Goal: Task Accomplishment & Management: Complete application form

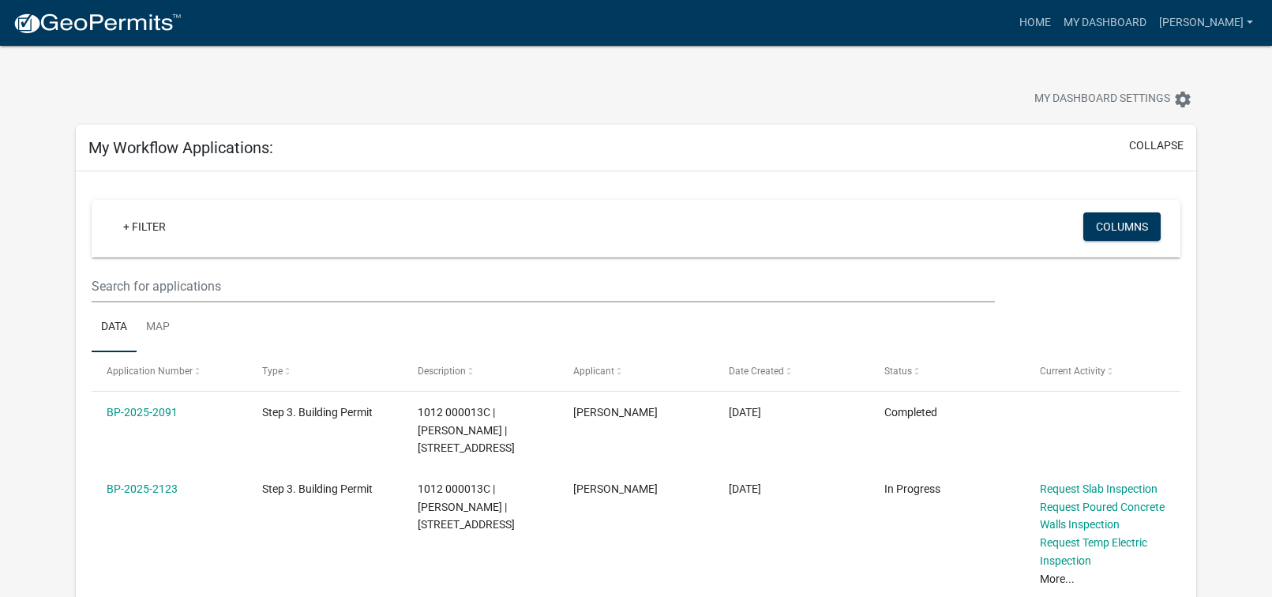
scroll to position [1169, 0]
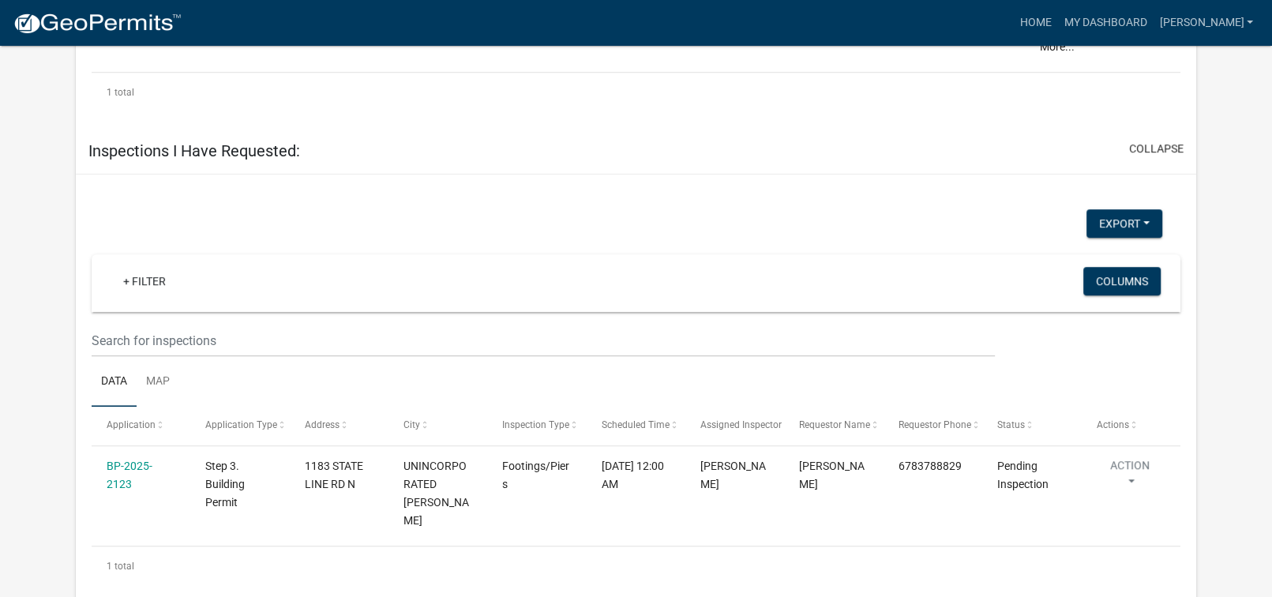
click at [470, 216] on div "Export Excel Format (.xlsx) CSV Format (.csv)" at bounding box center [627, 225] width 1094 height 32
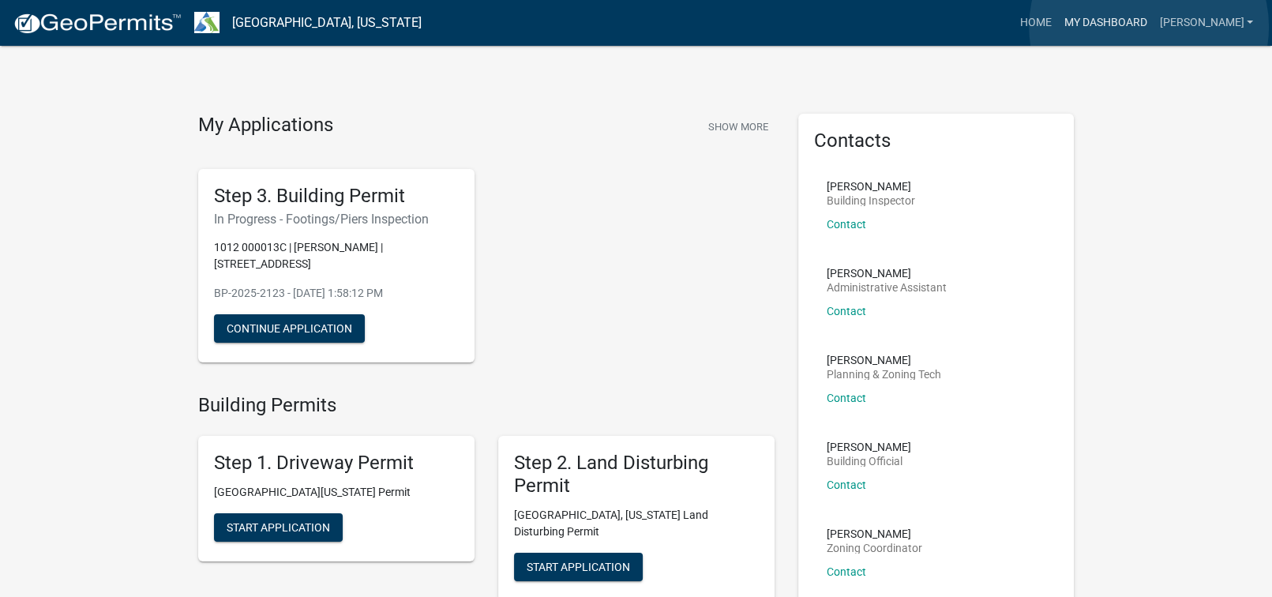
click at [1149, 27] on link "My Dashboard" at bounding box center [1105, 23] width 96 height 30
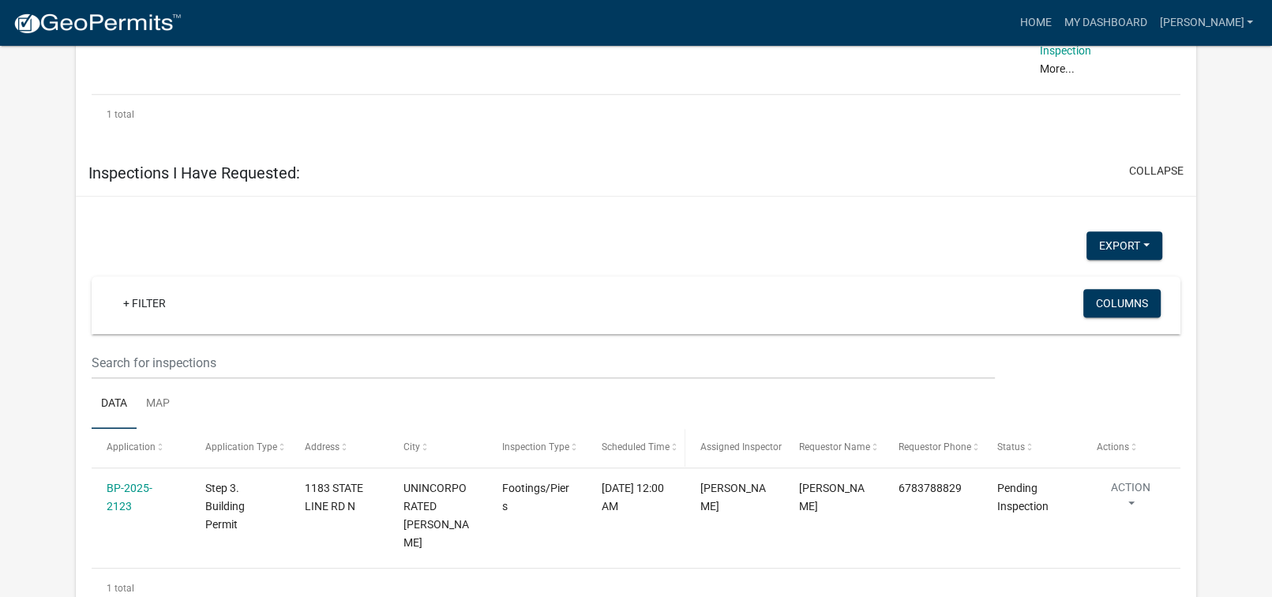
scroll to position [1169, 0]
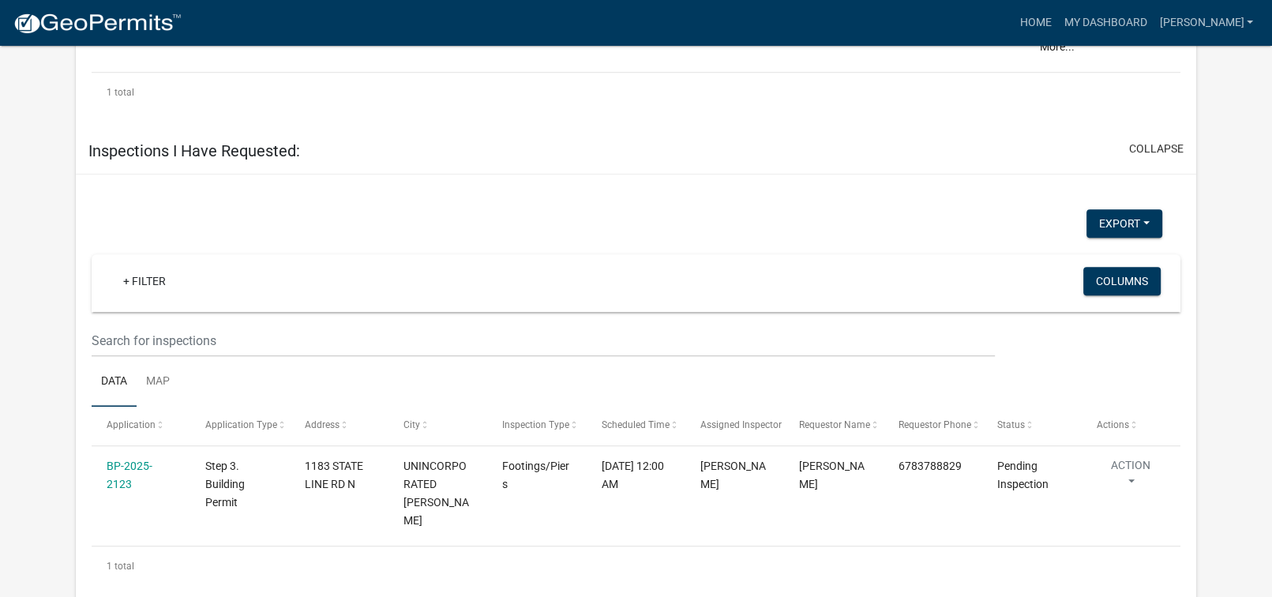
drag, startPoint x: 374, startPoint y: 219, endPoint x: 493, endPoint y: 324, distance: 158.3
click at [374, 219] on div "Export Excel Format (.xlsx) CSV Format (.csv)" at bounding box center [627, 225] width 1094 height 32
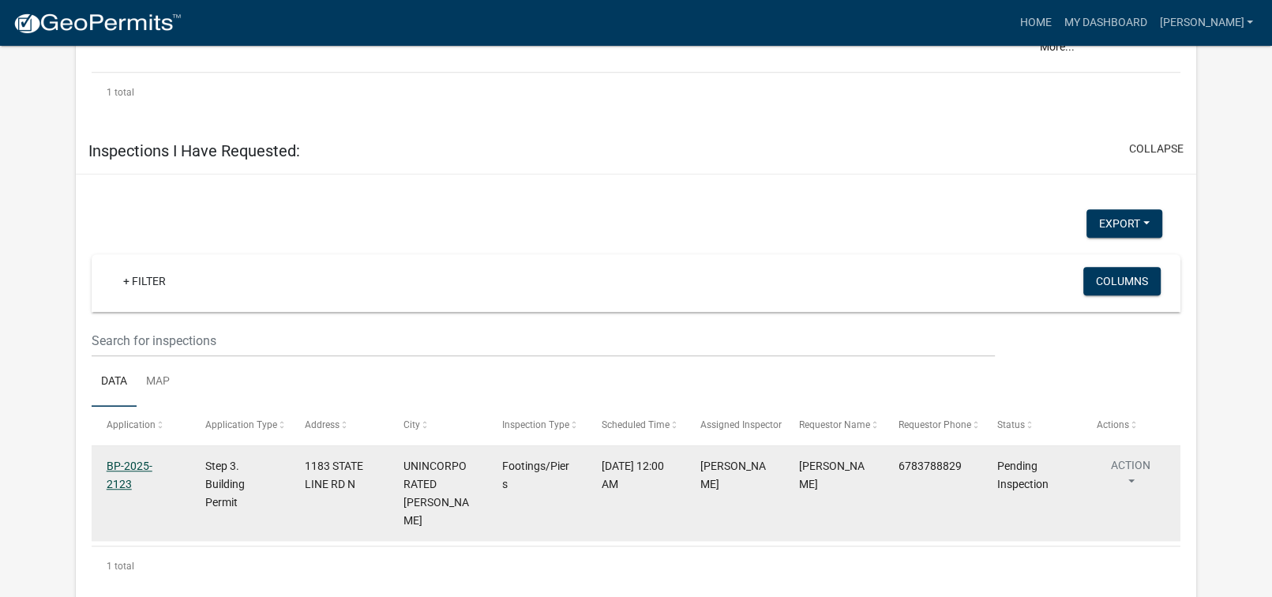
click at [117, 478] on link "BP-2025-2123" at bounding box center [130, 474] width 46 height 31
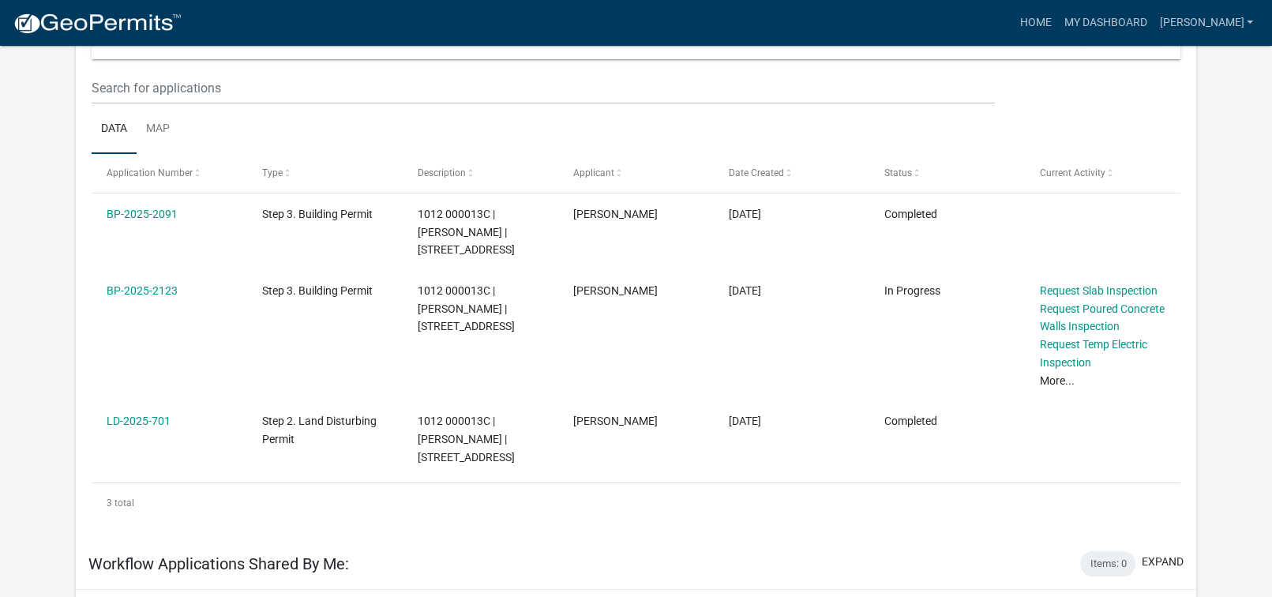
scroll to position [143, 0]
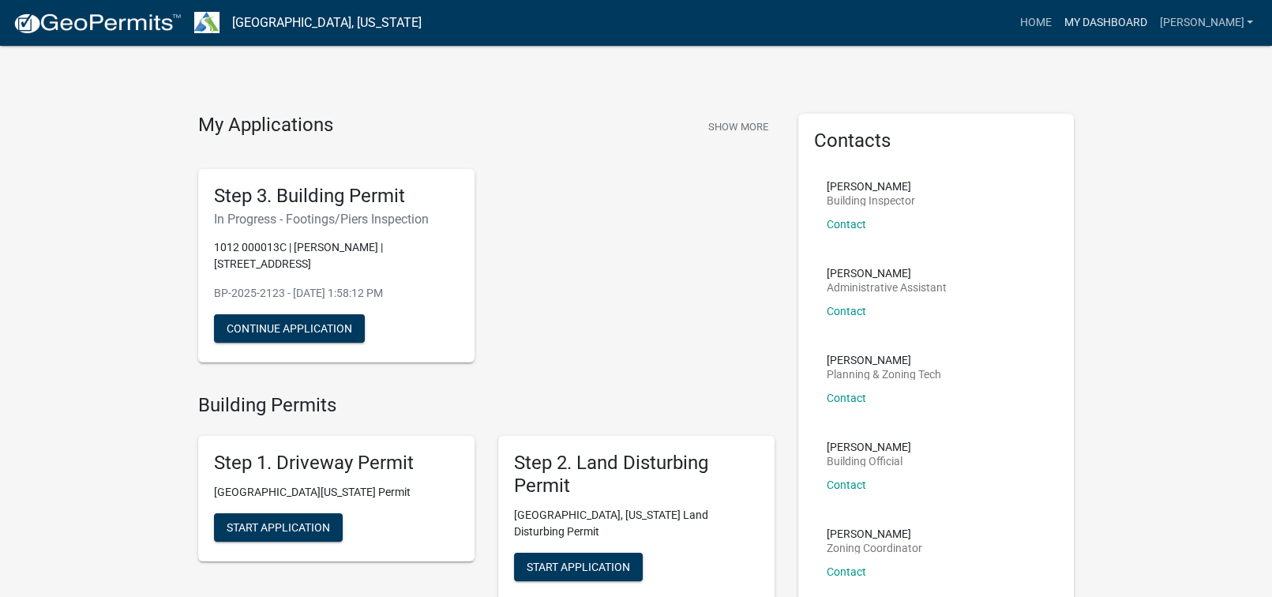
click at [1132, 24] on link "My Dashboard" at bounding box center [1105, 23] width 96 height 30
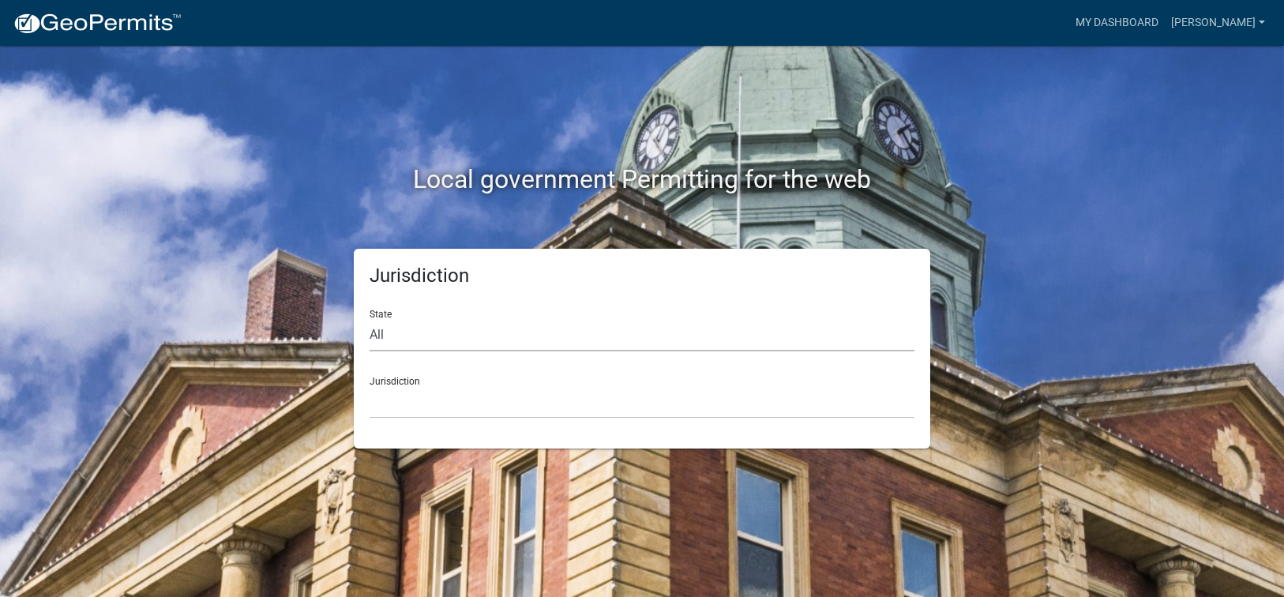
click at [399, 332] on select "All [US_STATE] [US_STATE] [US_STATE] [US_STATE] [US_STATE] [US_STATE] [US_STATE…" at bounding box center [641, 335] width 545 height 32
select select "[US_STATE]"
click at [369, 319] on select "All [US_STATE] [US_STATE] [US_STATE] [US_STATE] [US_STATE] [US_STATE] [US_STATE…" at bounding box center [641, 335] width 545 height 32
drag, startPoint x: 394, startPoint y: 399, endPoint x: 426, endPoint y: 411, distance: 34.0
click at [394, 399] on select "[GEOGRAPHIC_DATA], [US_STATE][PERSON_NAME][GEOGRAPHIC_DATA], [US_STATE][PERSON_…" at bounding box center [641, 402] width 545 height 32
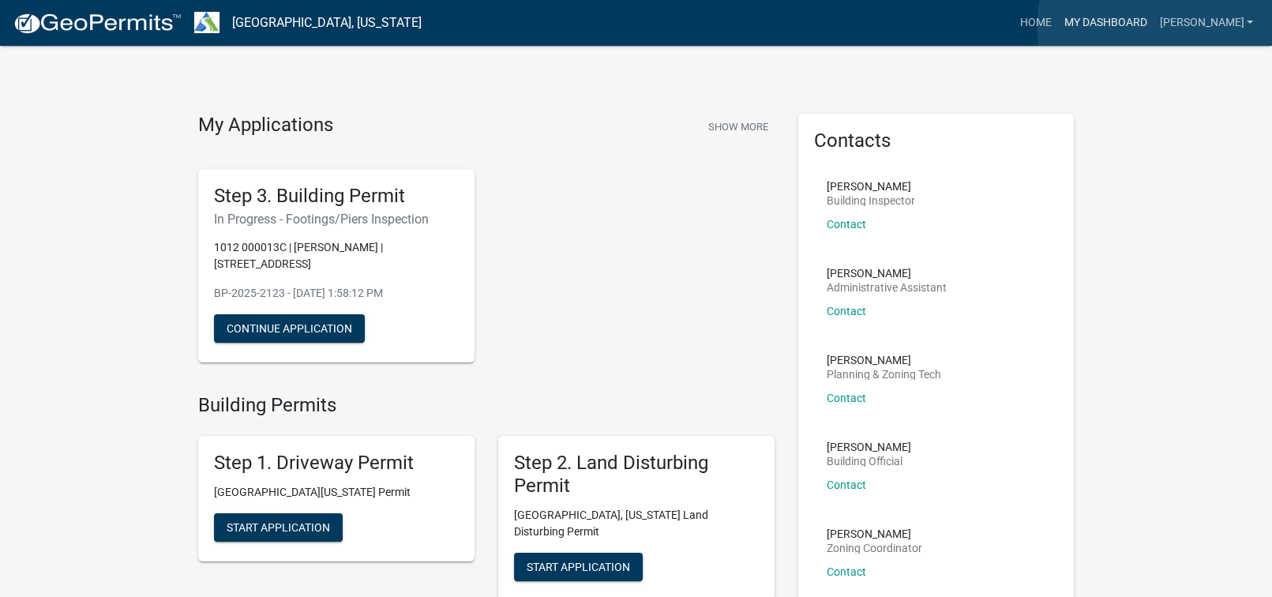
click at [1153, 25] on link "My Dashboard" at bounding box center [1105, 23] width 96 height 30
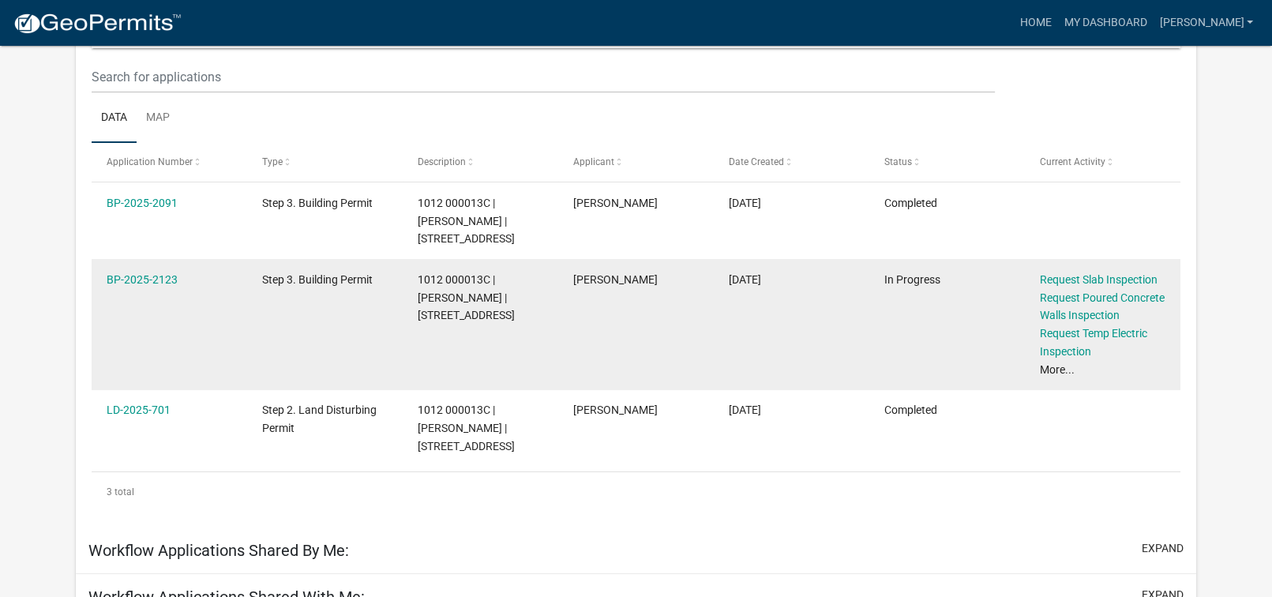
scroll to position [209, 0]
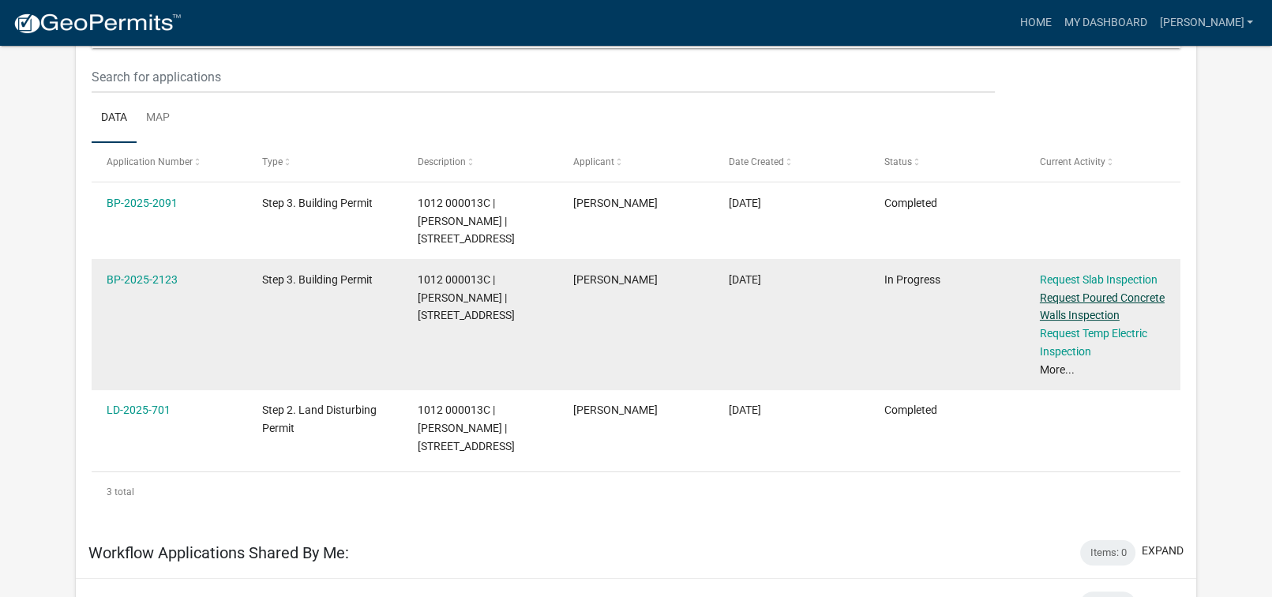
click at [1095, 318] on link "Request Poured Concrete Walls Inspection" at bounding box center [1102, 306] width 125 height 31
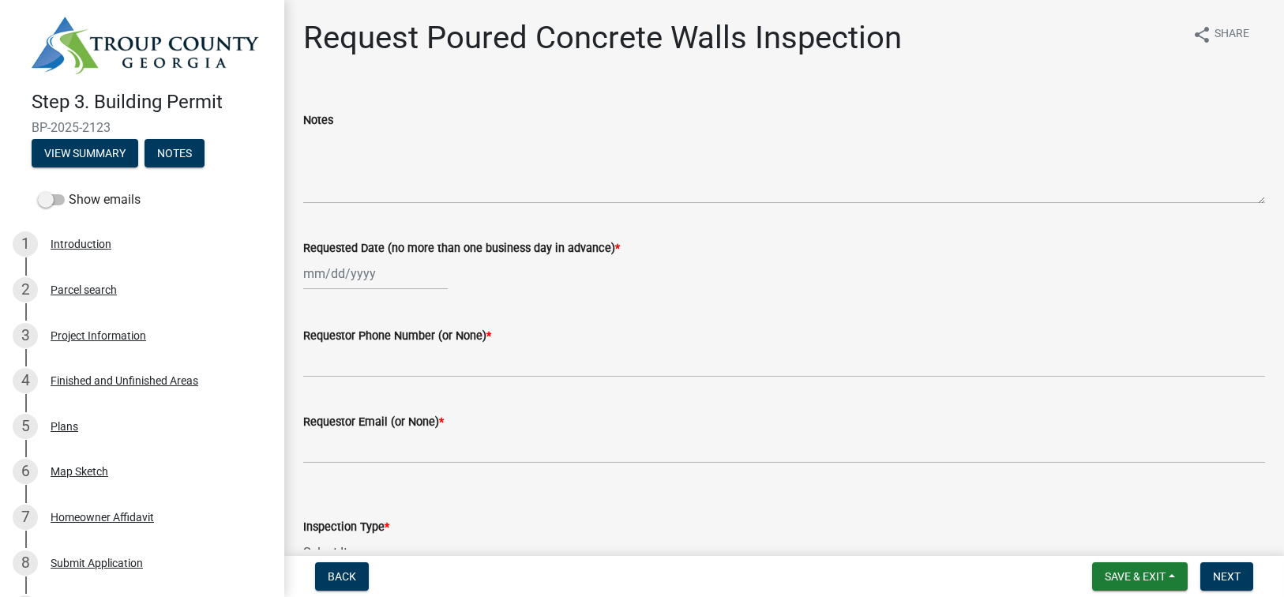
select select "10"
select select "2025"
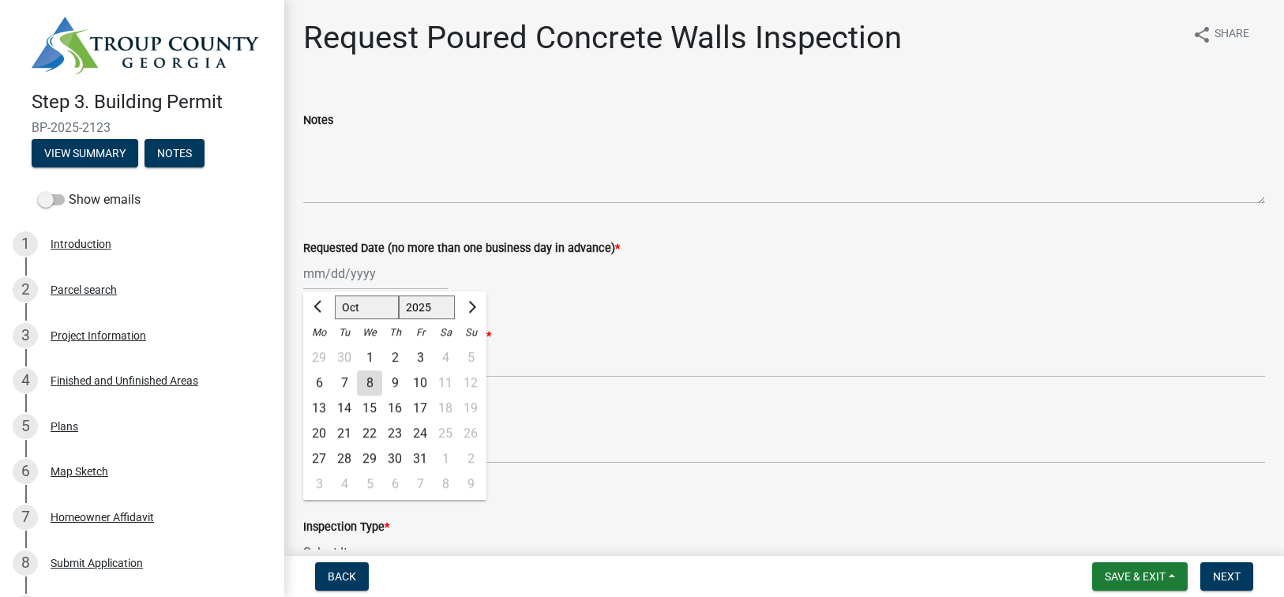
drag, startPoint x: 332, startPoint y: 271, endPoint x: 344, endPoint y: 271, distance: 11.8
click at [332, 271] on div "Jan Feb Mar Apr May Jun Jul Aug Sep Oct Nov Dec 1525 1526 1527 1528 1529 1530 1…" at bounding box center [375, 273] width 144 height 32
click at [396, 381] on div "9" at bounding box center [394, 382] width 25 height 25
type input "10/09/2025"
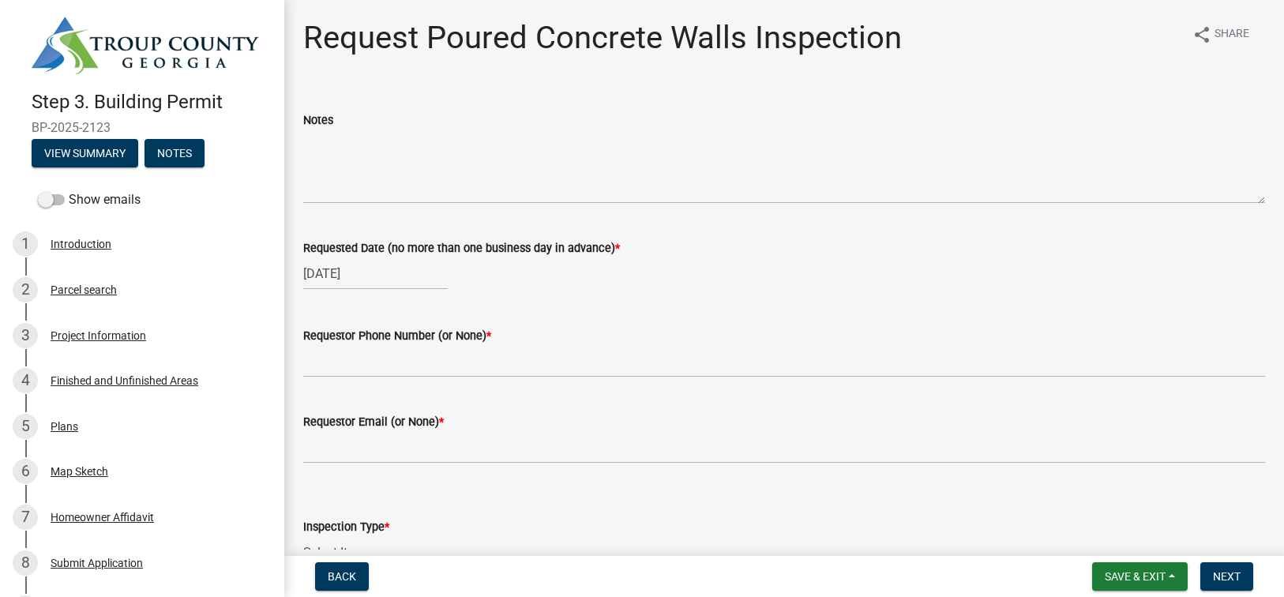
click at [396, 274] on div "10/09/2025" at bounding box center [375, 273] width 144 height 32
select select "10"
select select "2025"
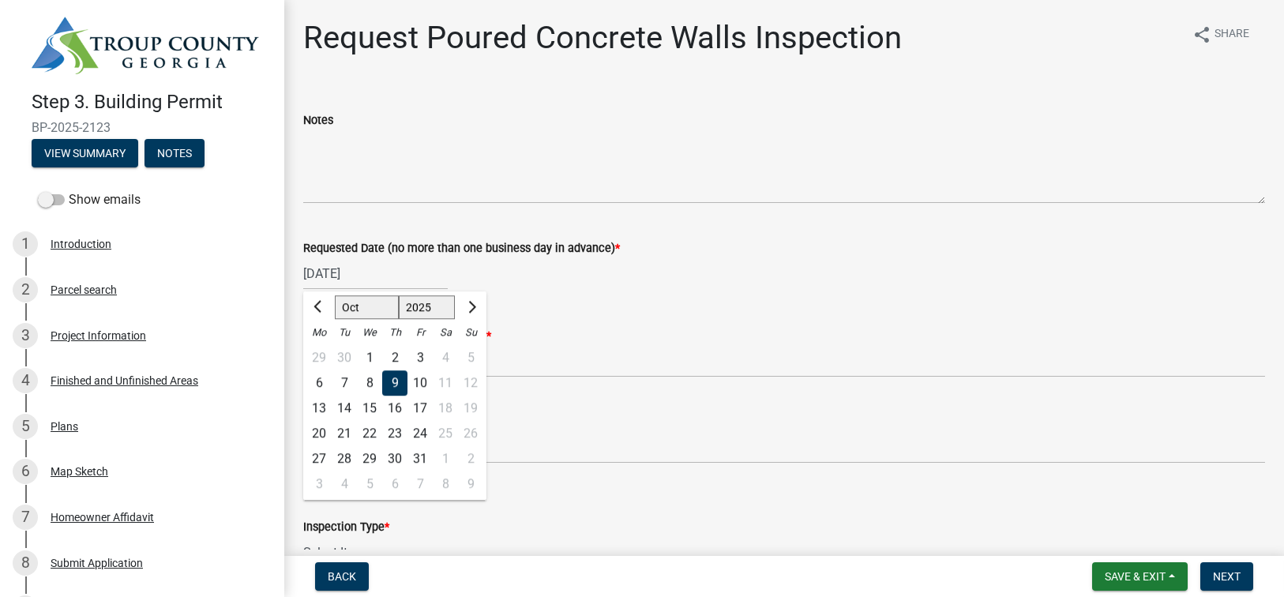
click at [391, 386] on div "9" at bounding box center [394, 382] width 25 height 25
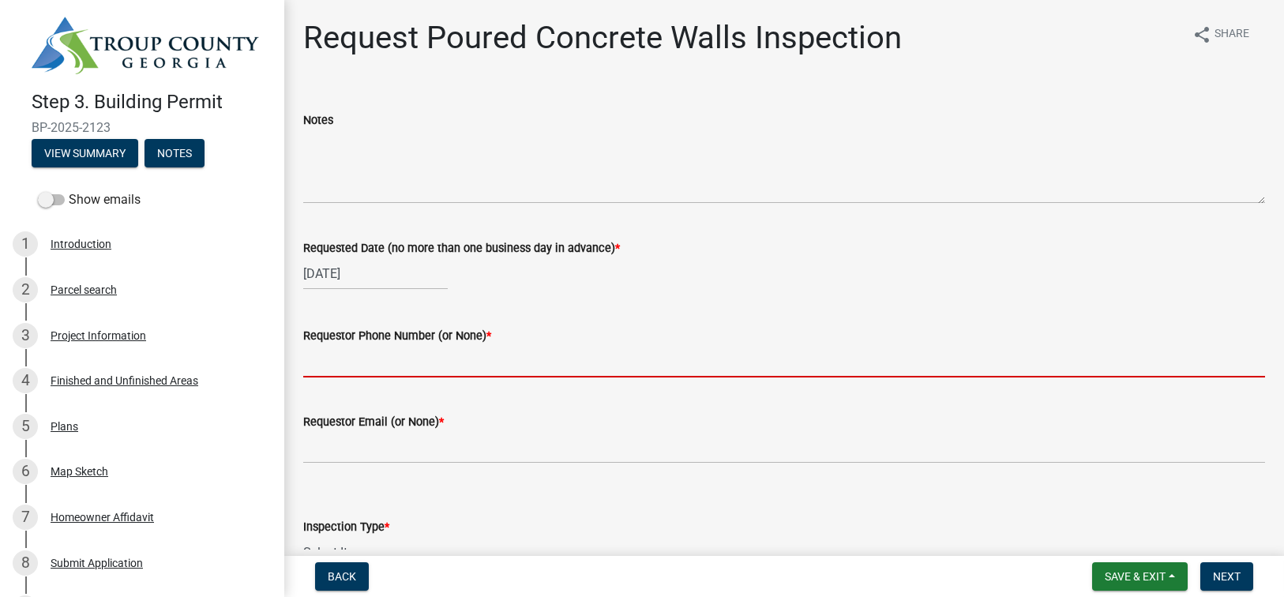
click at [351, 358] on input "Requestor Phone Number (or None) *" at bounding box center [784, 361] width 962 height 32
type input "6783788829"
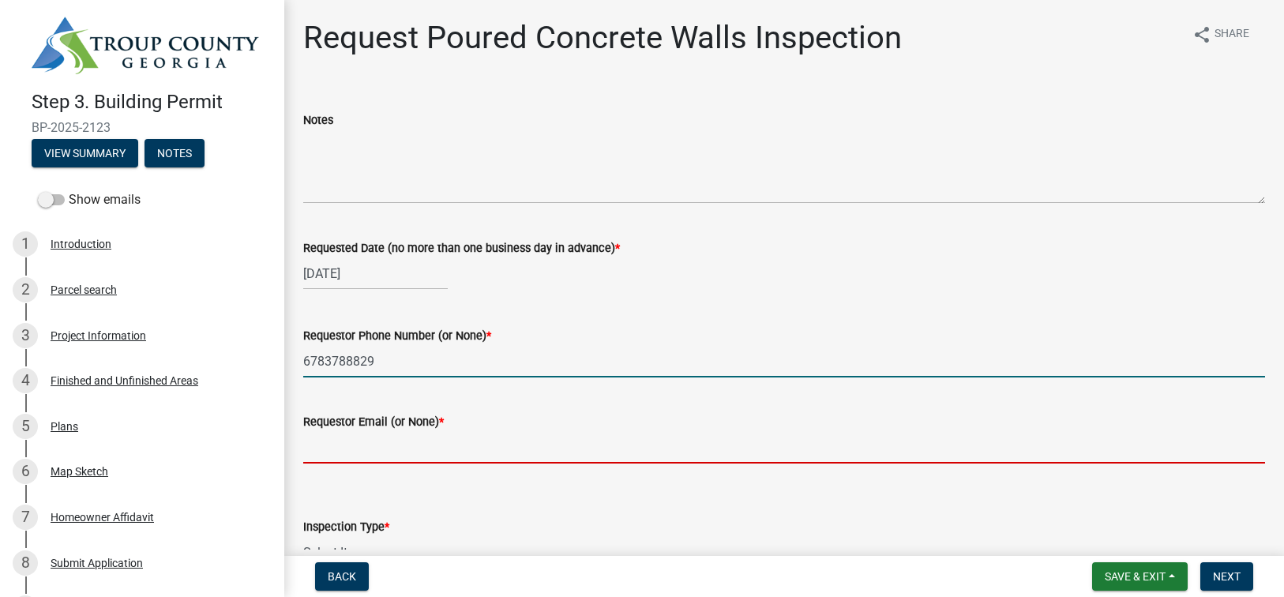
type input "terrinewnan@gmail.com"
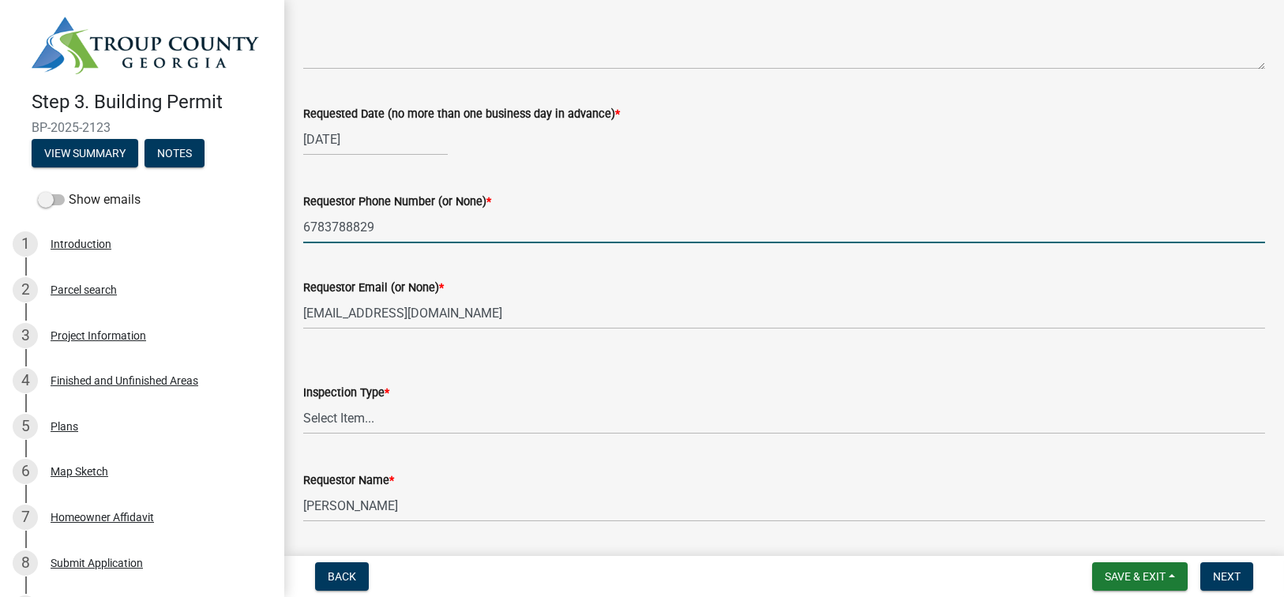
scroll to position [158, 0]
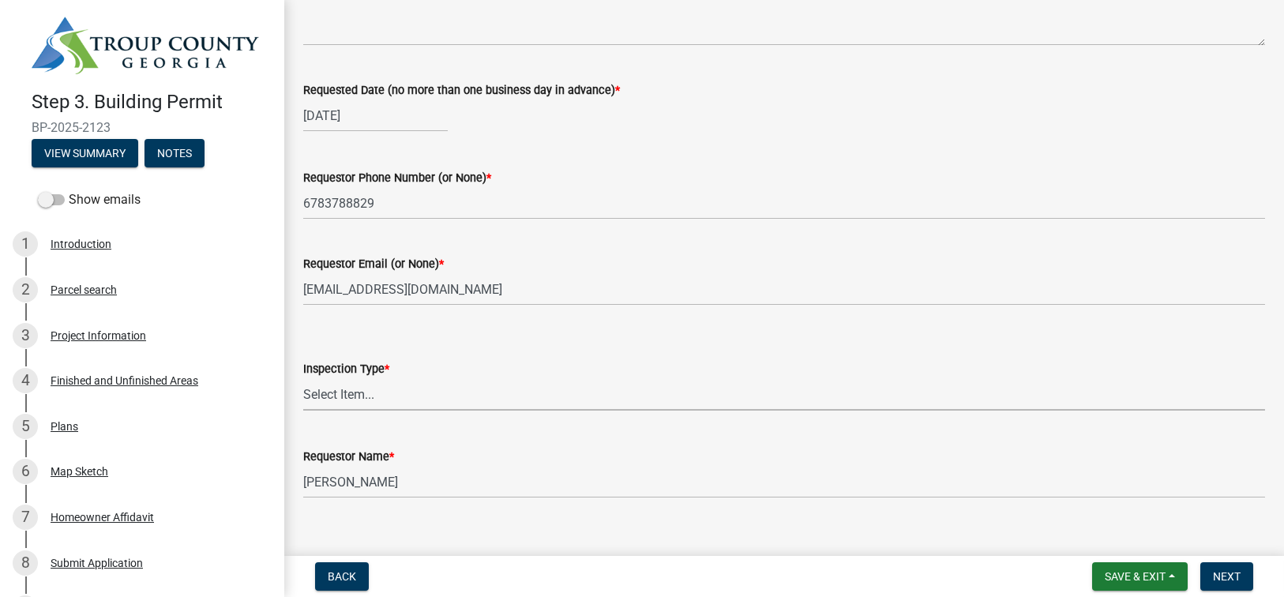
click at [348, 397] on select "Select Item... Poured Concrete Walls" at bounding box center [784, 394] width 962 height 32
click at [303, 378] on select "Select Item... Poured Concrete Walls" at bounding box center [784, 394] width 962 height 32
select select "83f85c6b-977b-43f8-ab15-d0a4cbed540b"
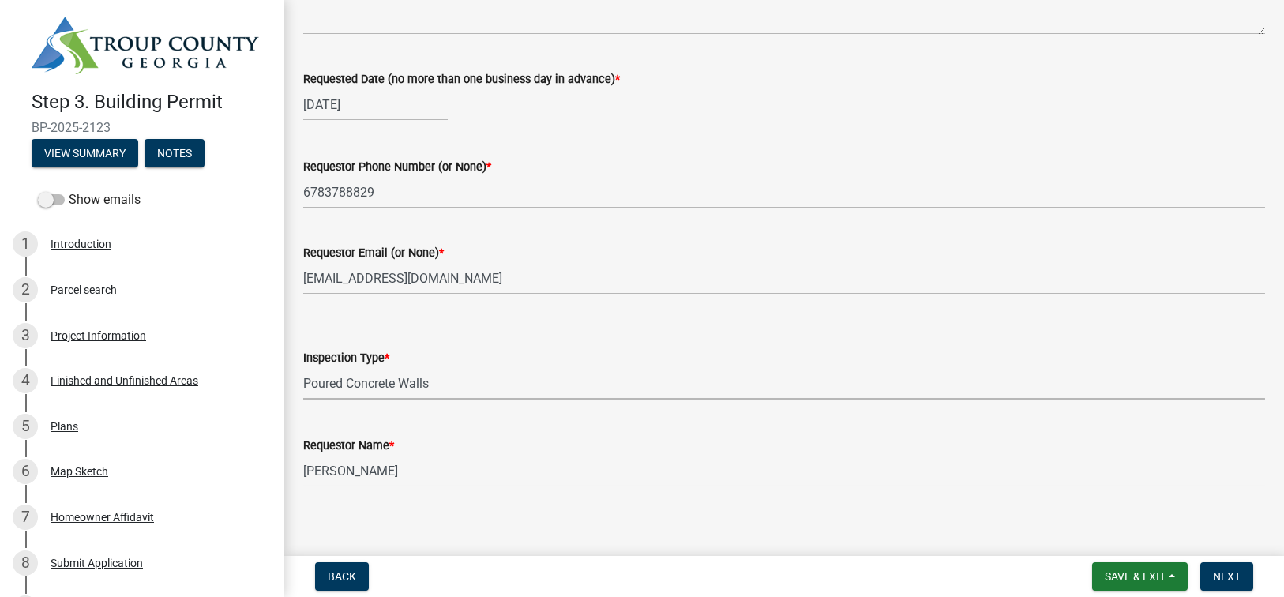
scroll to position [180, 0]
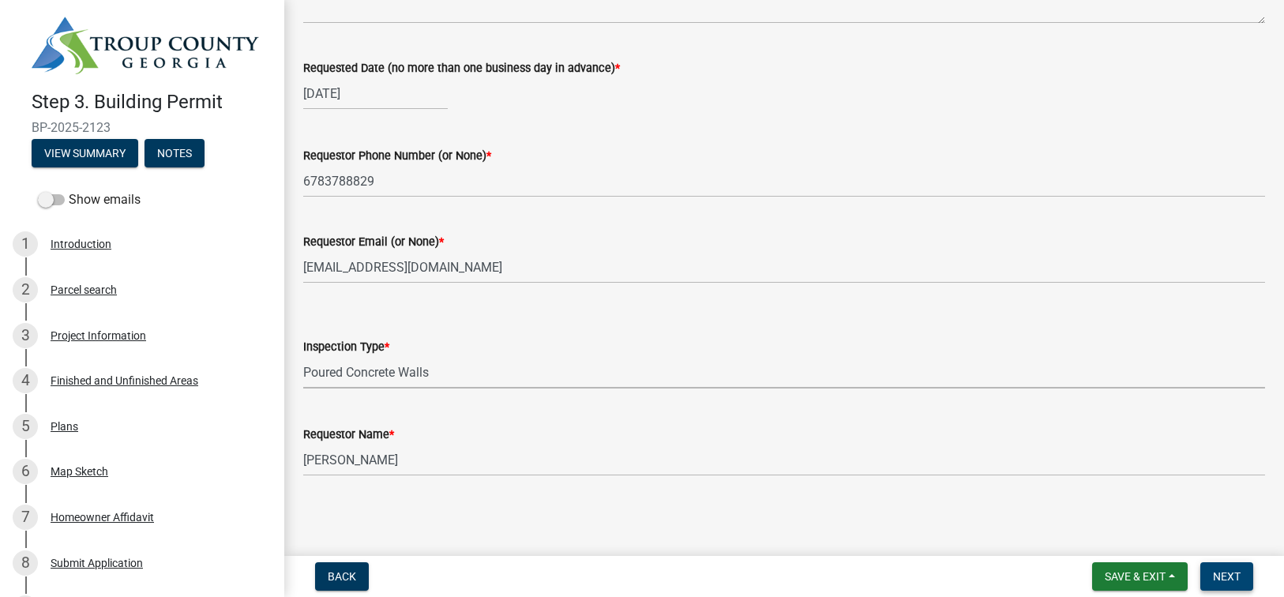
click at [1228, 576] on span "Next" at bounding box center [1227, 576] width 28 height 13
click at [1231, 572] on span "Next" at bounding box center [1227, 576] width 28 height 13
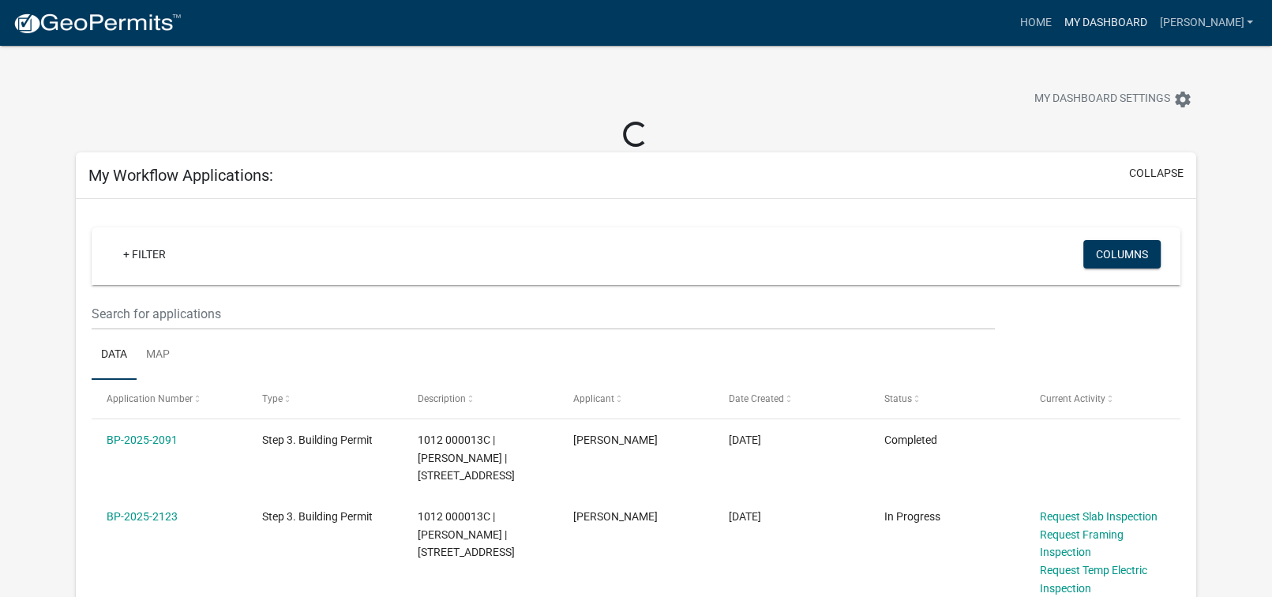
click at [1139, 23] on link "My Dashboard" at bounding box center [1105, 23] width 96 height 30
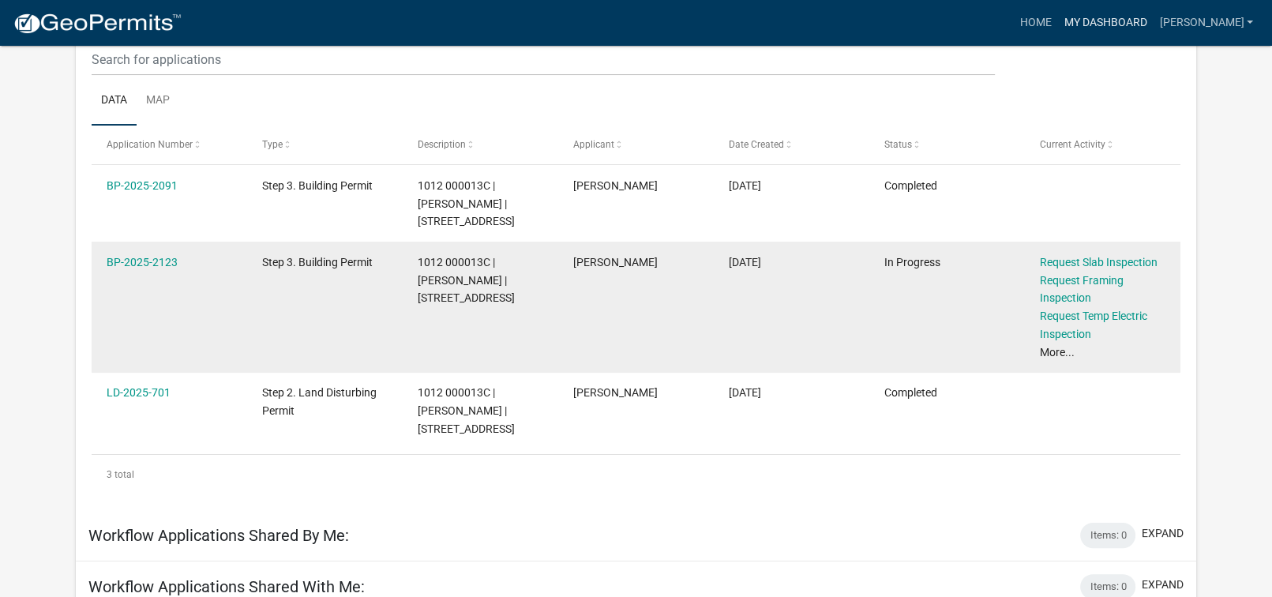
scroll to position [158, 0]
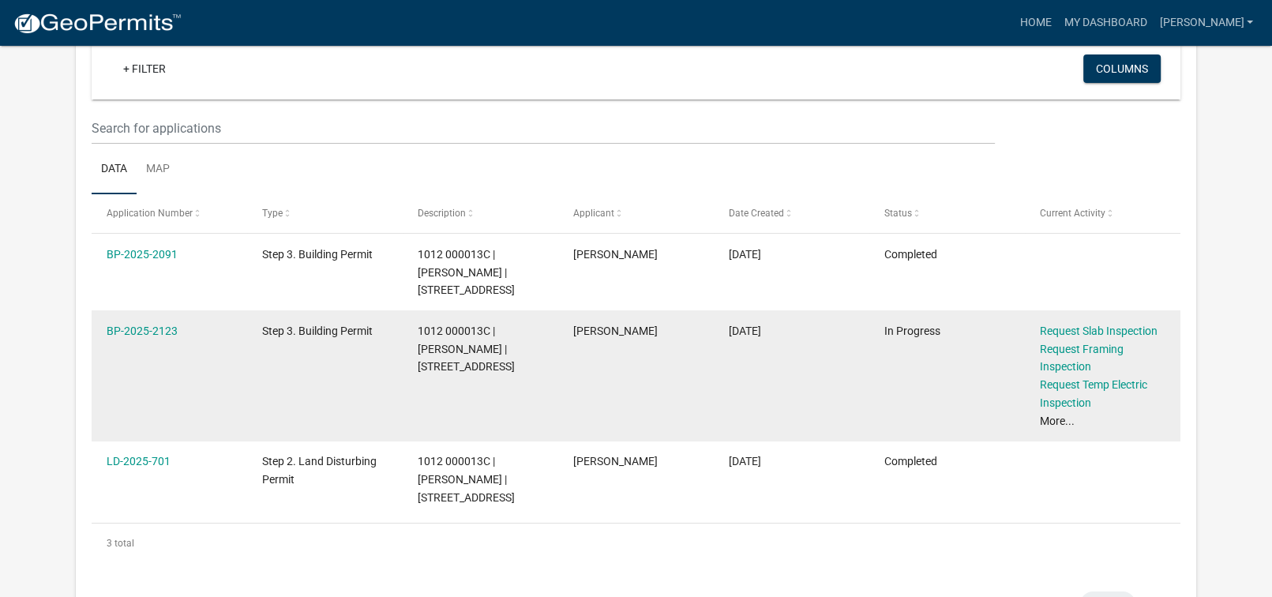
click at [1052, 418] on link "More..." at bounding box center [1057, 420] width 35 height 13
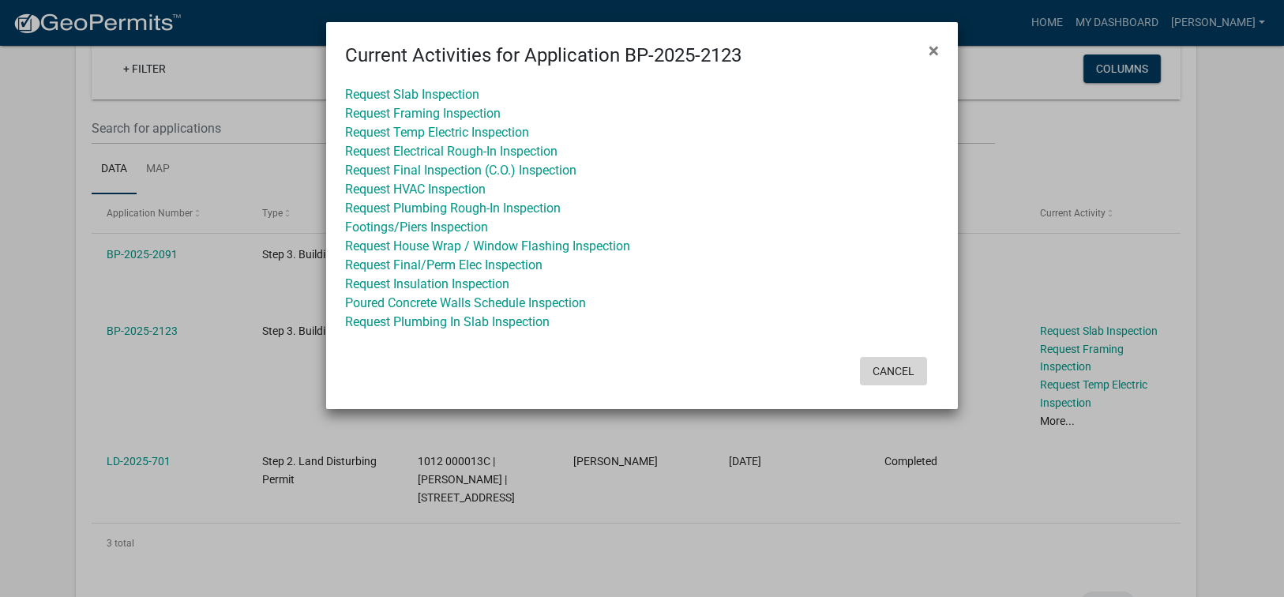
drag, startPoint x: 905, startPoint y: 373, endPoint x: 921, endPoint y: 370, distance: 16.1
click at [905, 373] on button "Cancel" at bounding box center [893, 371] width 67 height 28
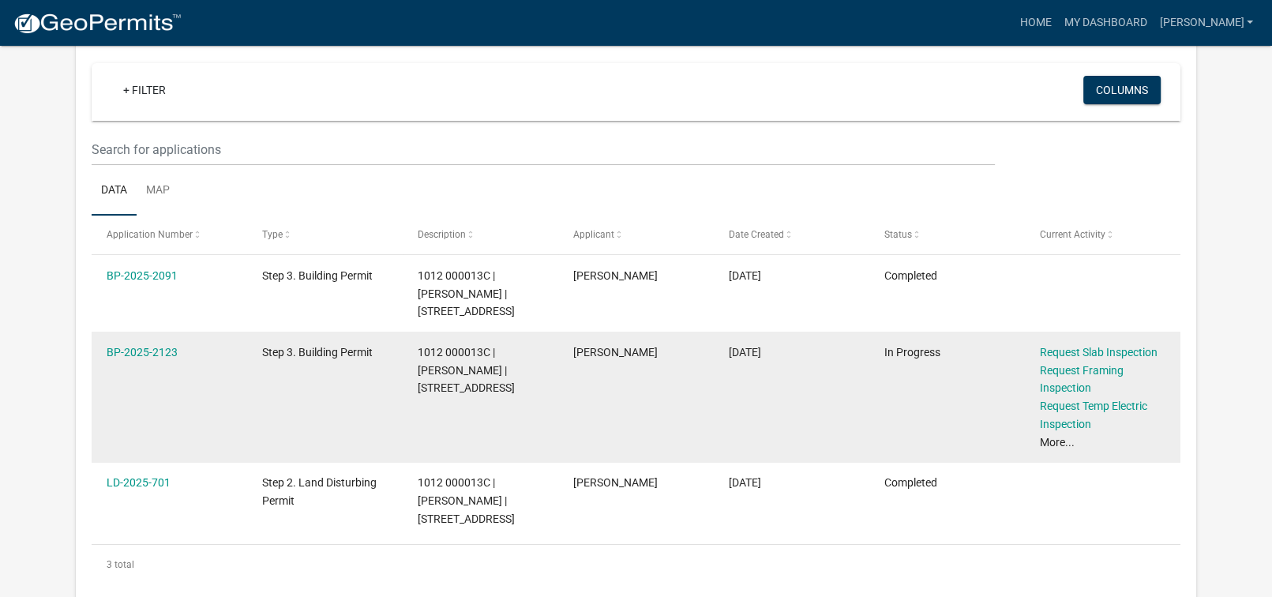
scroll to position [79, 0]
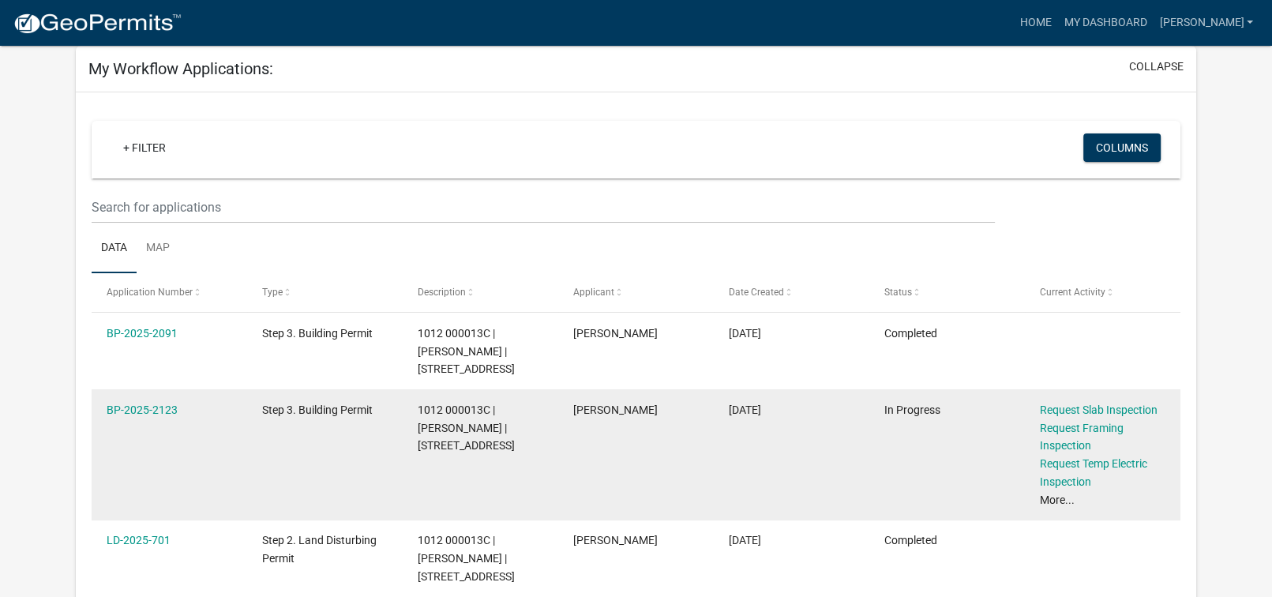
click at [1051, 501] on link "More..." at bounding box center [1057, 499] width 35 height 13
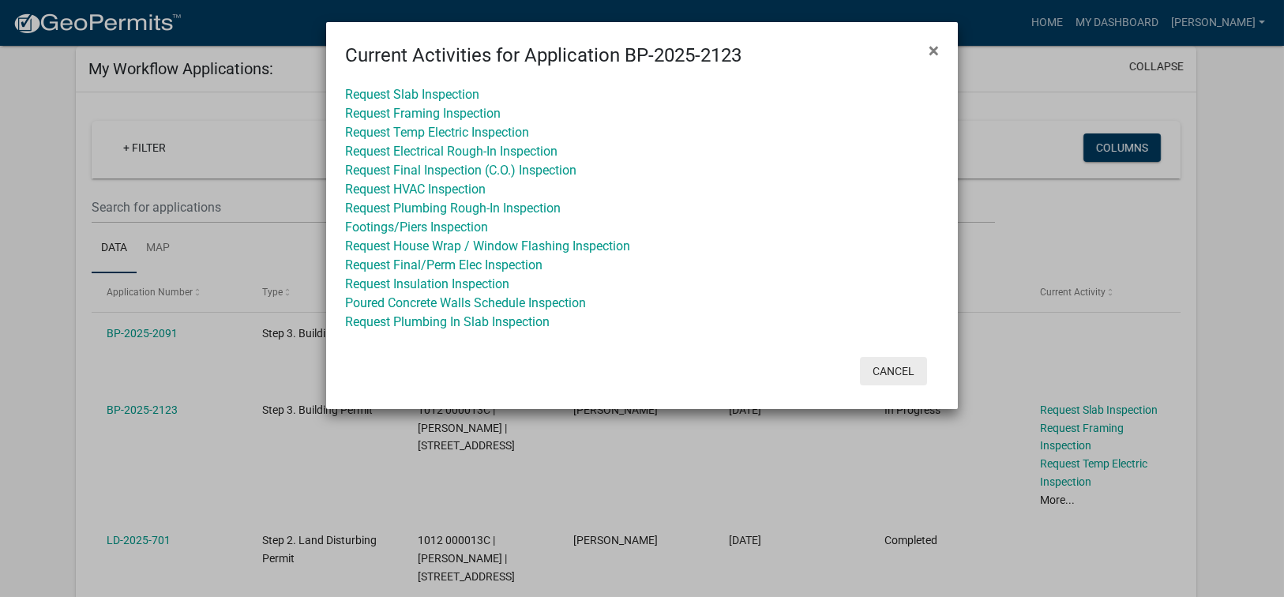
click at [896, 365] on button "Cancel" at bounding box center [893, 371] width 67 height 28
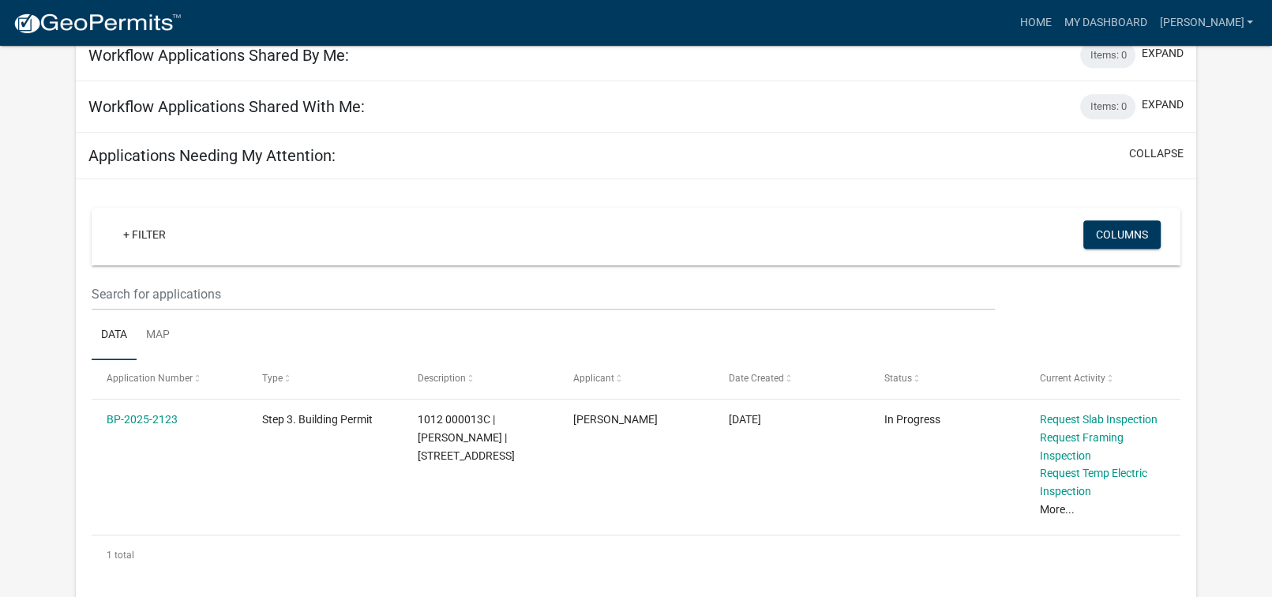
scroll to position [789, 0]
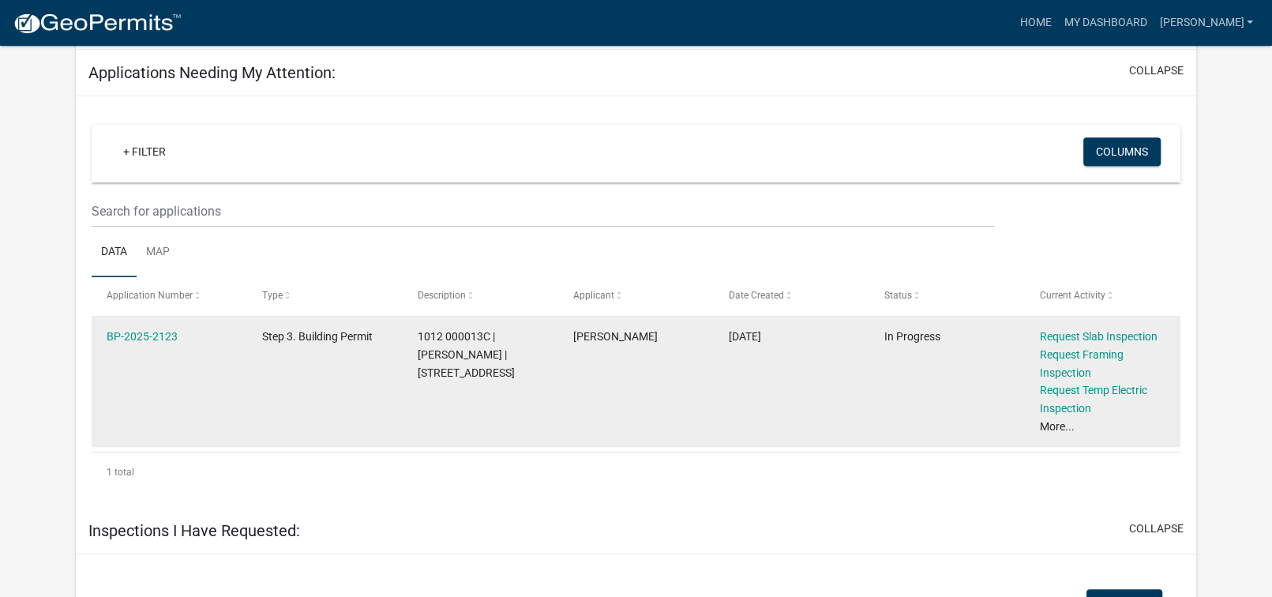
click at [1058, 424] on link "More..." at bounding box center [1057, 426] width 35 height 13
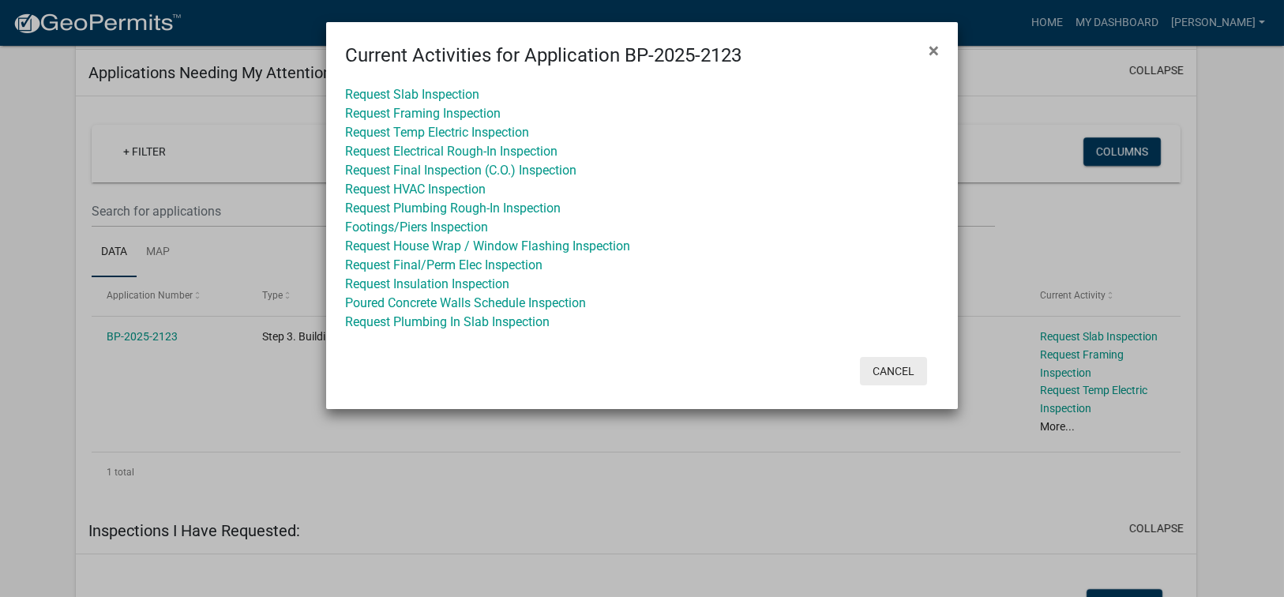
click at [902, 370] on button "Cancel" at bounding box center [893, 371] width 67 height 28
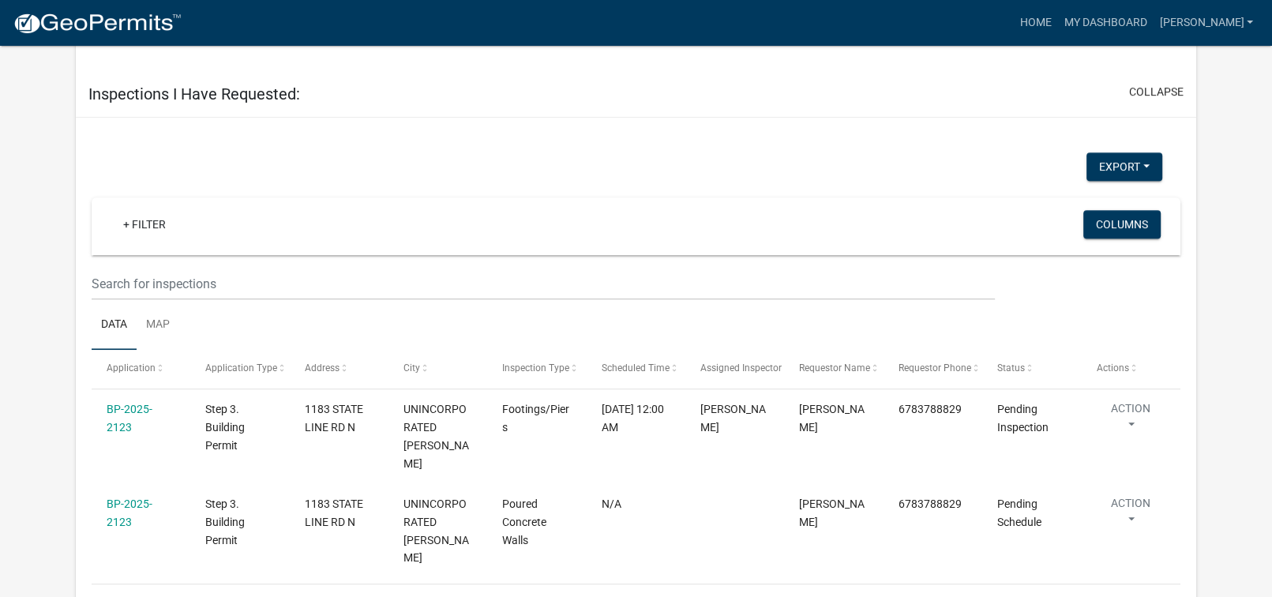
scroll to position [1246, 0]
